Goal: Information Seeking & Learning: Learn about a topic

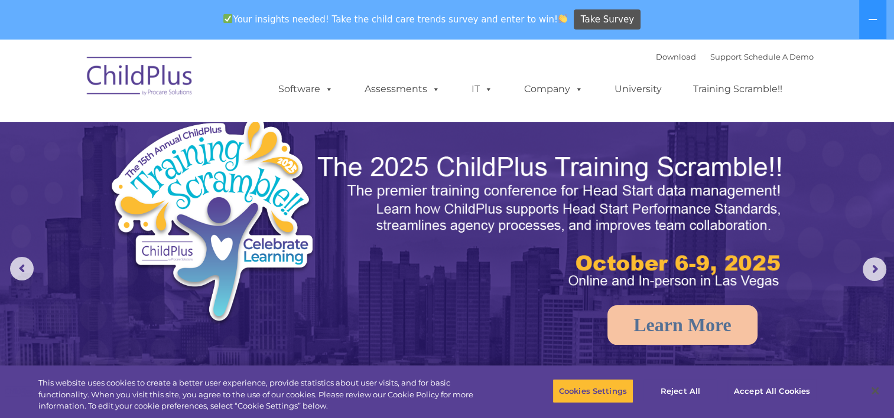
select select "MEDIUM"
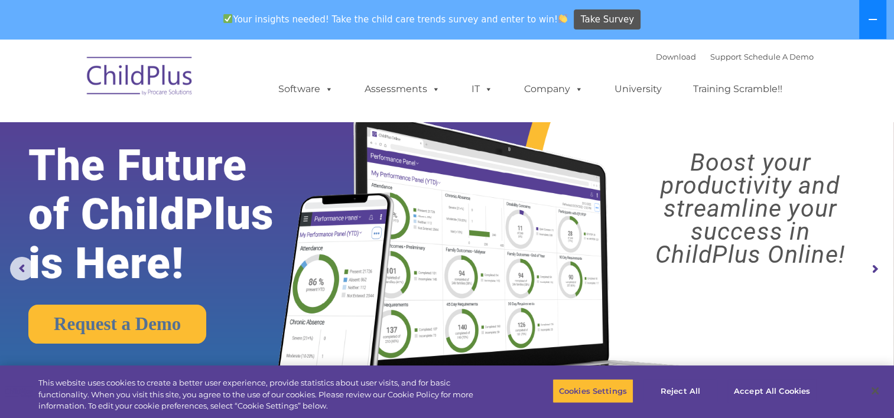
click at [872, 20] on icon at bounding box center [872, 19] width 9 height 9
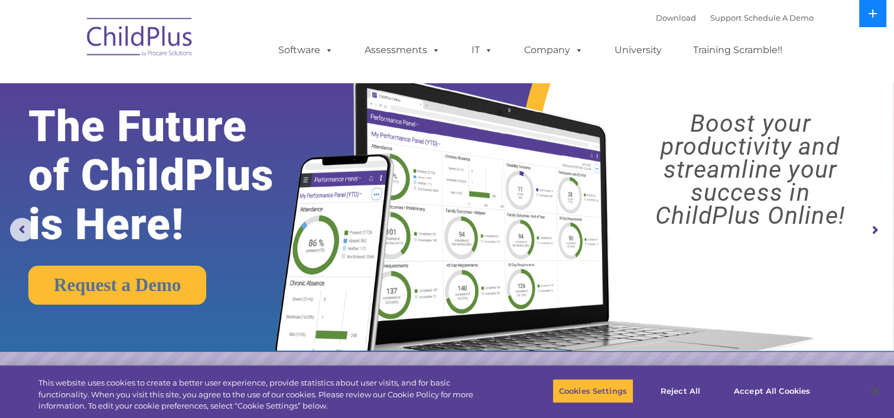
click at [872, 20] on button at bounding box center [872, 13] width 27 height 27
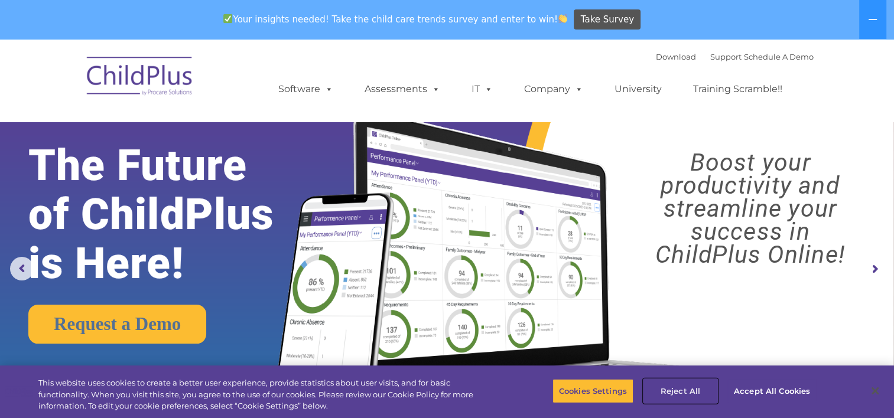
click at [685, 390] on button "Reject All" at bounding box center [680, 391] width 74 height 25
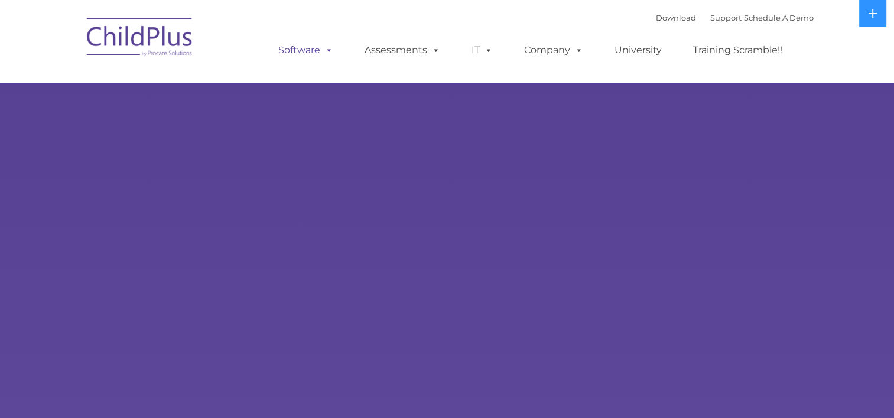
select select "MEDIUM"
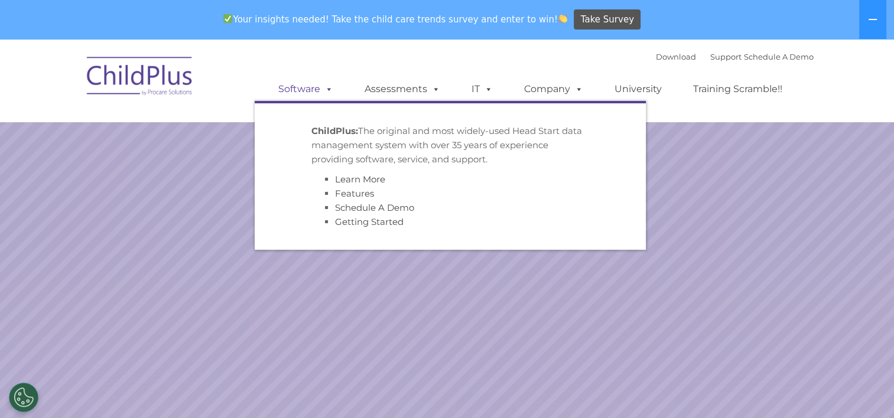
click at [285, 77] on link "Software" at bounding box center [305, 89] width 79 height 24
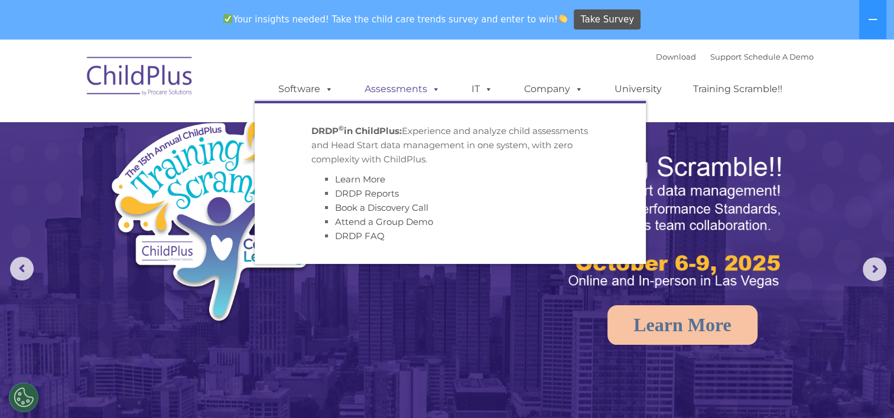
click at [406, 86] on link "Assessments" at bounding box center [402, 89] width 99 height 24
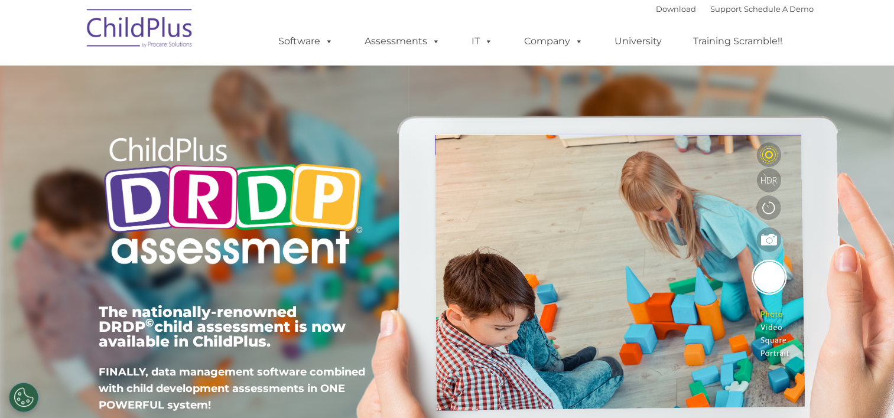
type input ""
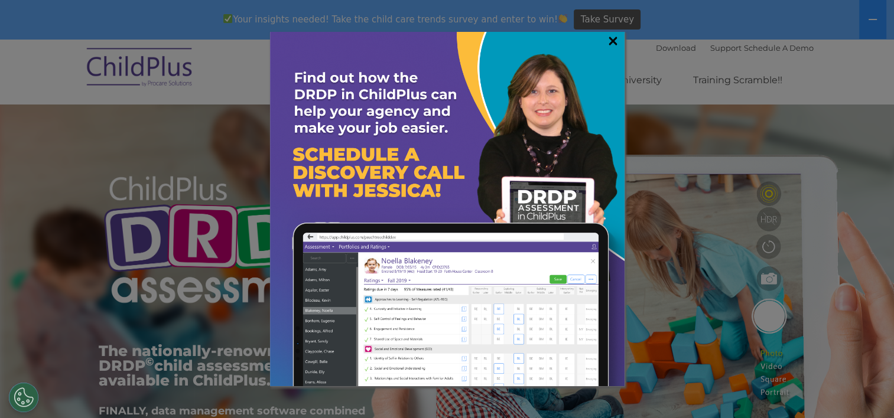
click at [614, 36] on link "×" at bounding box center [613, 41] width 14 height 12
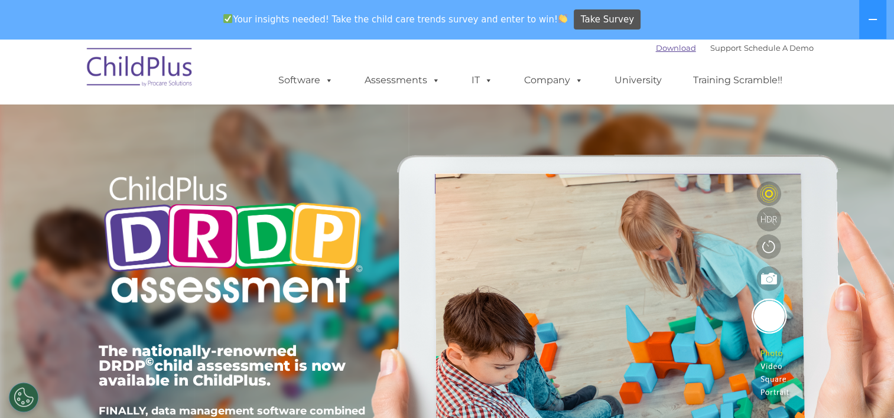
click at [664, 52] on link "Download" at bounding box center [676, 47] width 40 height 9
